Goal: Navigation & Orientation: Go to known website

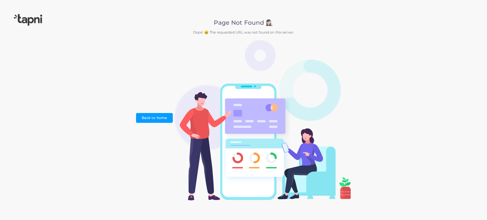
click at [251, 90] on img at bounding box center [262, 120] width 178 height 161
